Goal: Information Seeking & Learning: Learn about a topic

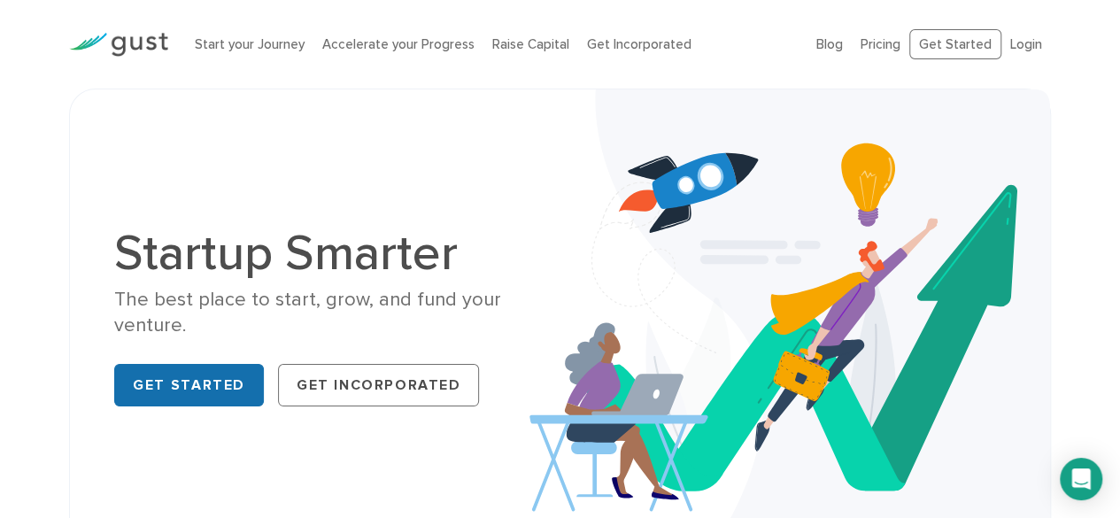
click at [200, 380] on link "Get Started" at bounding box center [189, 385] width 150 height 43
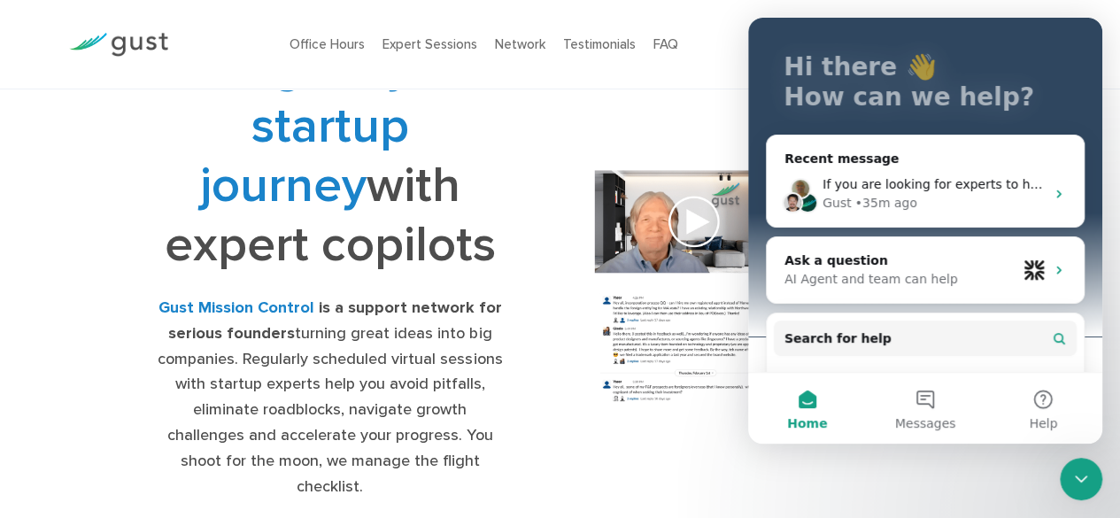
scroll to position [92, 0]
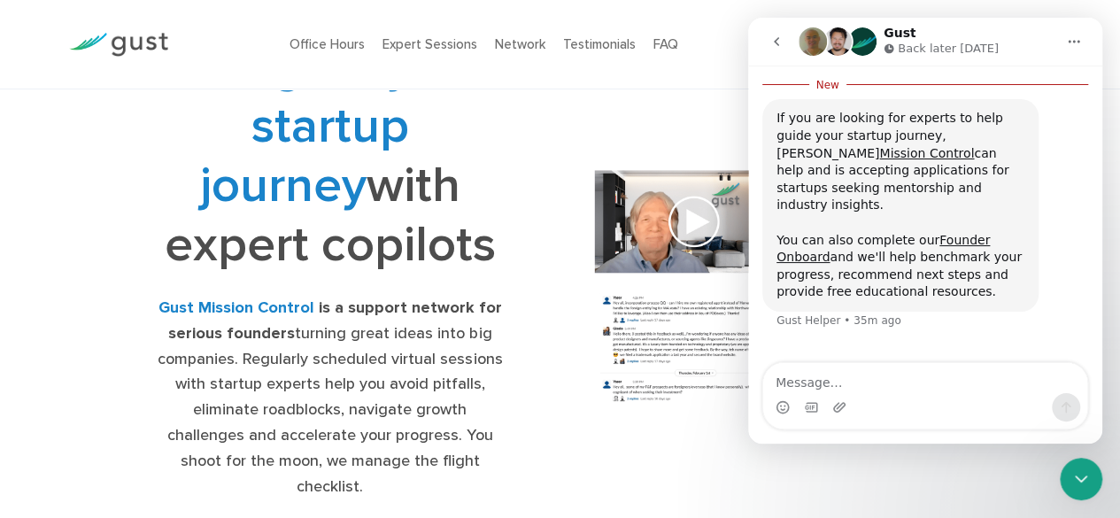
scroll to position [220, 0]
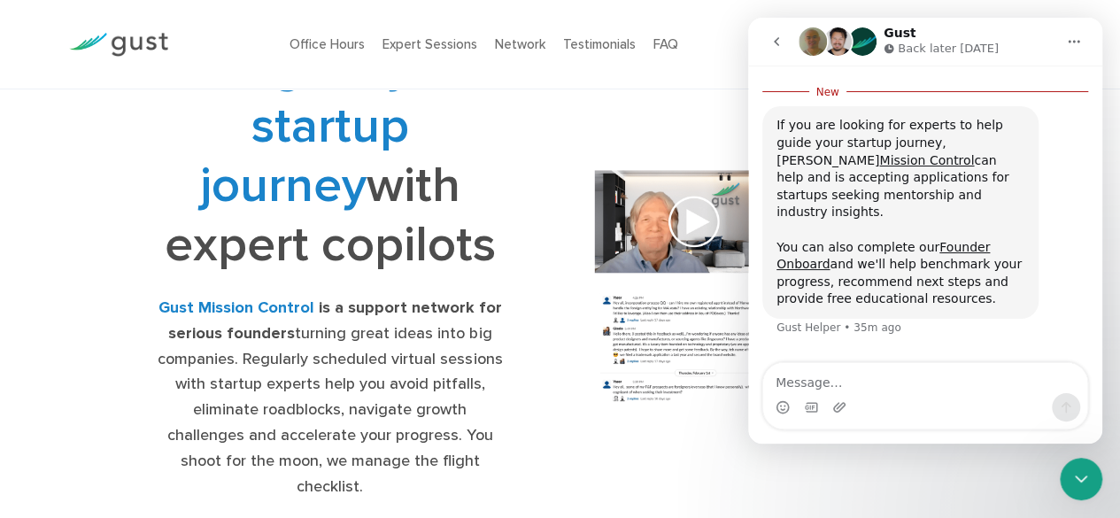
click at [615, 151] on img at bounding box center [790, 305] width 433 height 309
click at [784, 25] on button "go back" at bounding box center [777, 42] width 34 height 34
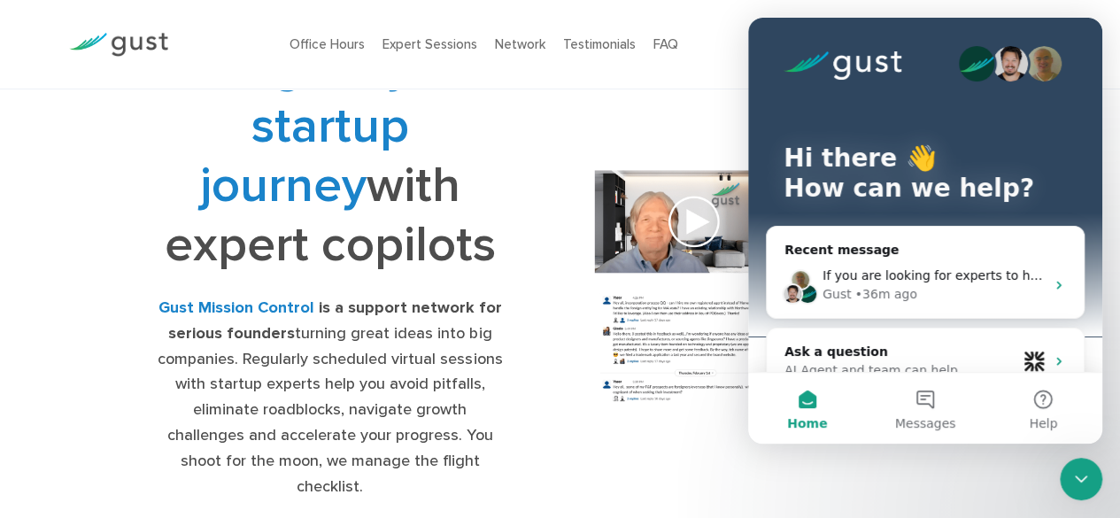
scroll to position [0, 0]
click at [600, 77] on div "Office Hours Expert Sessions Network Testimonials FAQ $99/month – Apply Now" at bounding box center [560, 44] width 1009 height 89
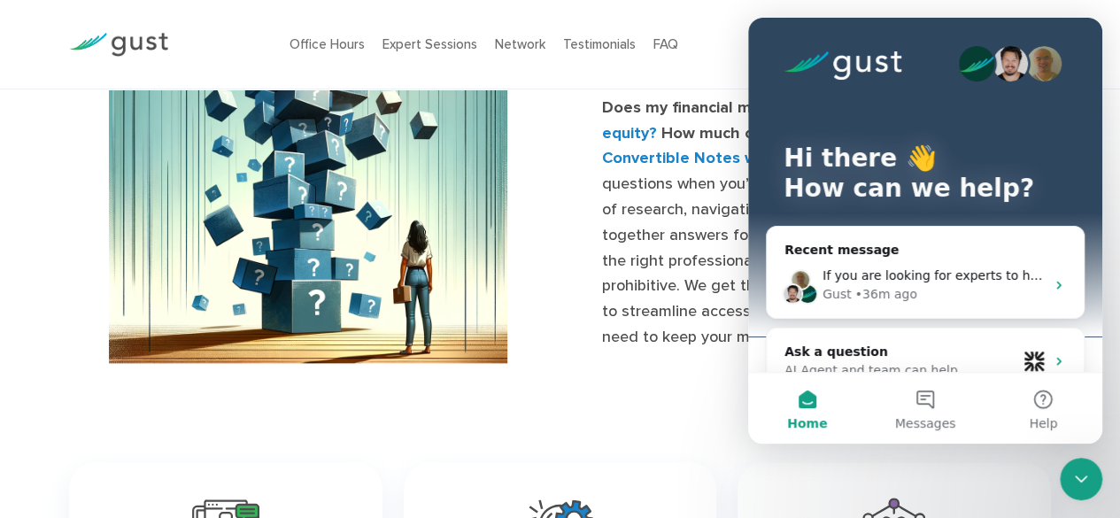
scroll to position [839, 0]
